Goal: Find contact information: Find contact information

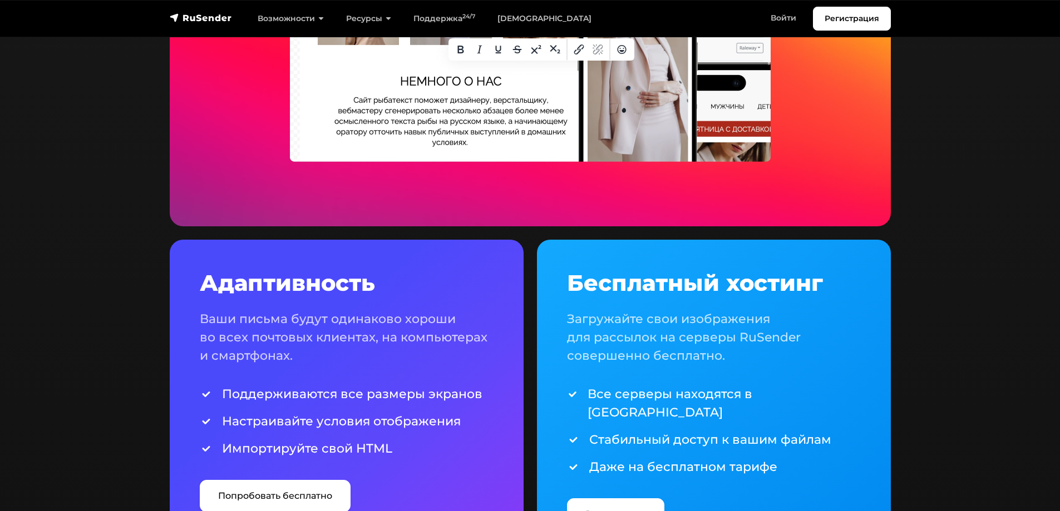
scroll to position [1613, 0]
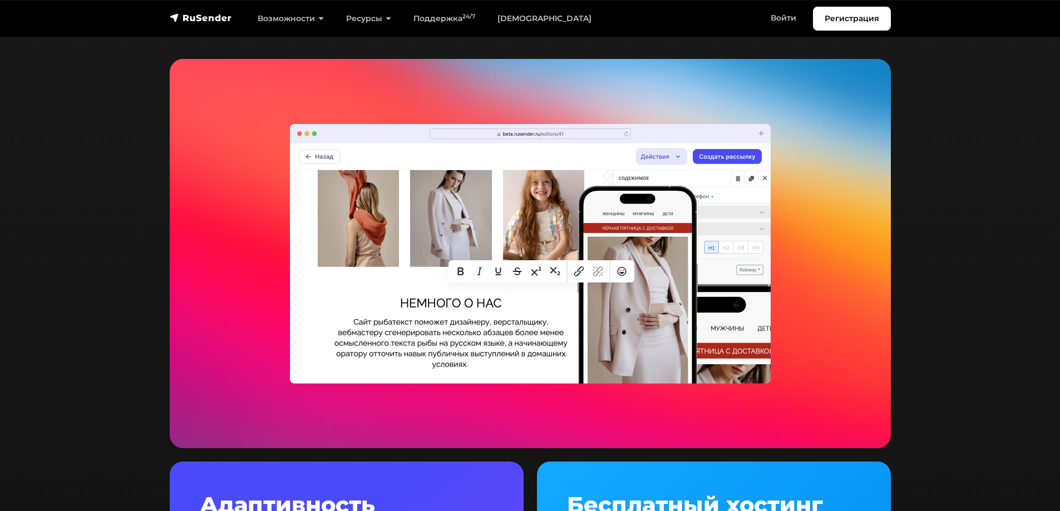
click at [923, 56] on section "Бесплатные шаблоны Множество готовых адаптивных шаблонов для любых целей, напра…" at bounding box center [530, 349] width 1060 height 1036
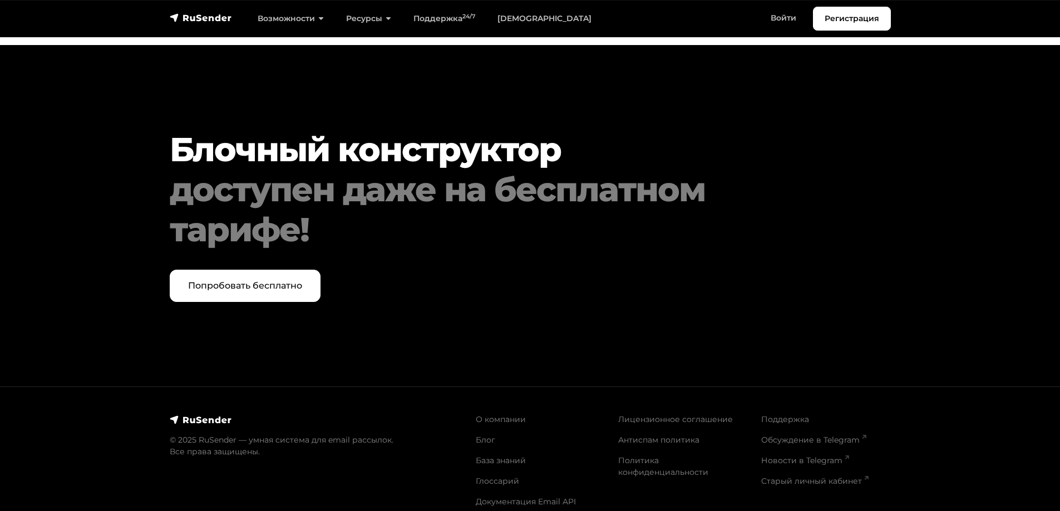
scroll to position [4676, 0]
click at [186, 414] on img at bounding box center [201, 419] width 62 height 11
click at [194, 414] on img at bounding box center [201, 419] width 62 height 11
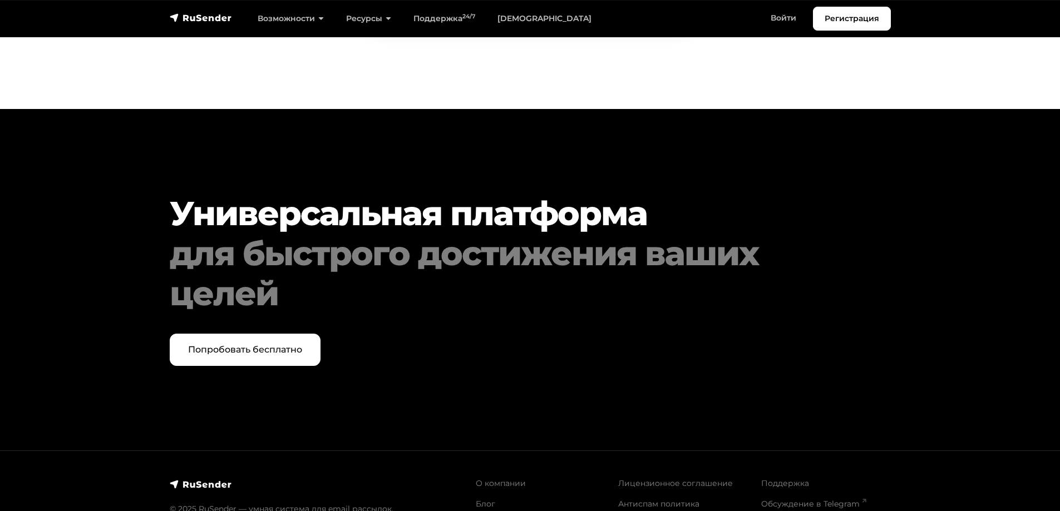
scroll to position [5712, 0]
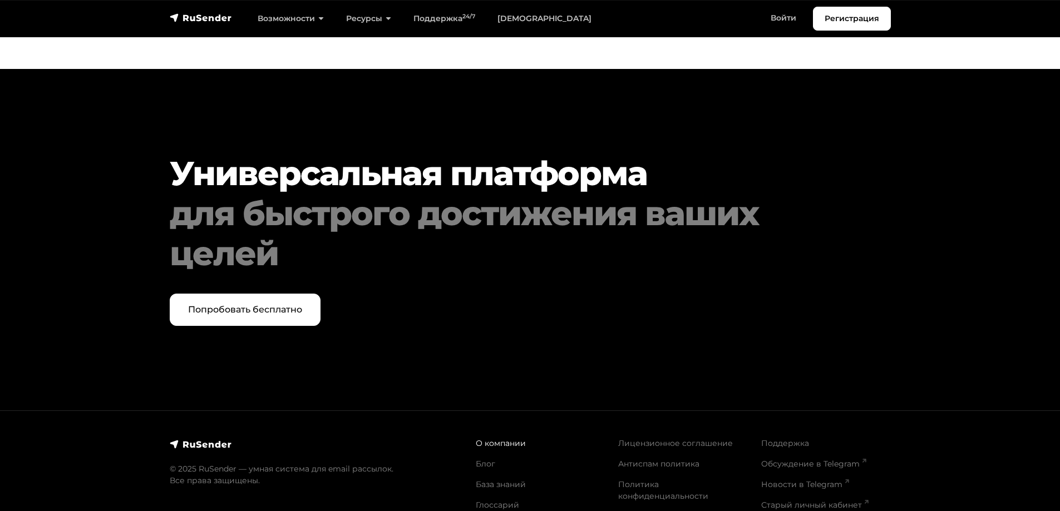
click at [509, 438] on link "О компании" at bounding box center [501, 443] width 50 height 10
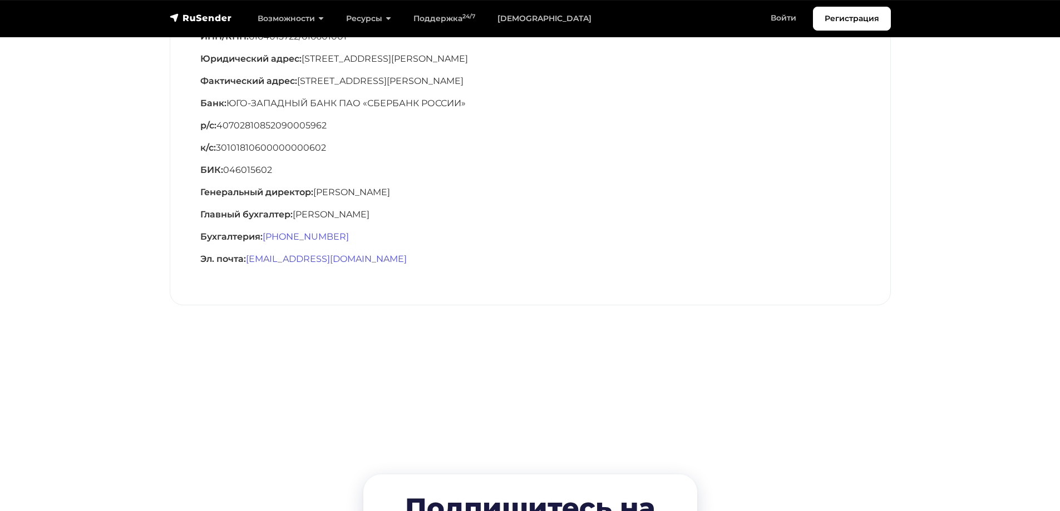
scroll to position [389, 0]
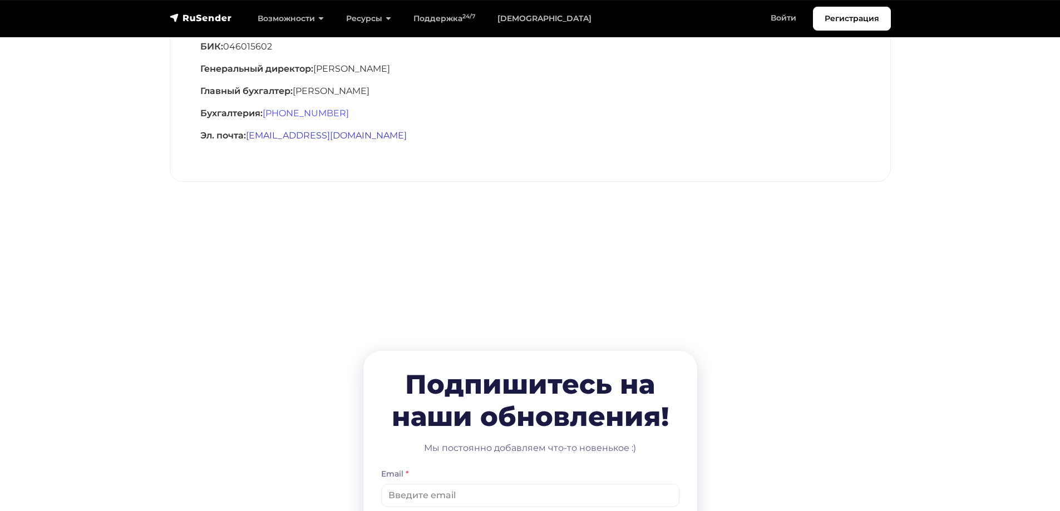
click at [305, 136] on link "support@rusender.ru" at bounding box center [326, 135] width 161 height 11
